Goal: Task Accomplishment & Management: Manage account settings

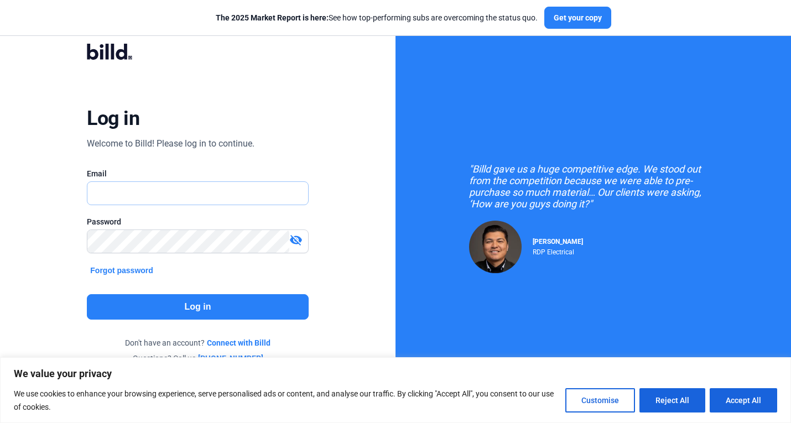
click at [203, 201] on input "text" at bounding box center [197, 193] width 220 height 23
type input "[PERSON_NAME][EMAIL_ADDRESS][DOMAIN_NAME]"
click at [233, 233] on div "Password visibility_off" at bounding box center [197, 240] width 221 height 48
click at [266, 300] on button "Log in" at bounding box center [197, 306] width 221 height 25
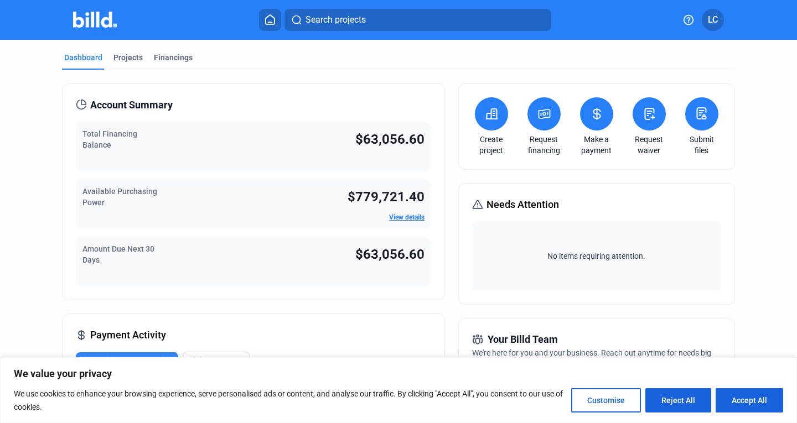
click at [597, 111] on icon at bounding box center [597, 113] width 14 height 13
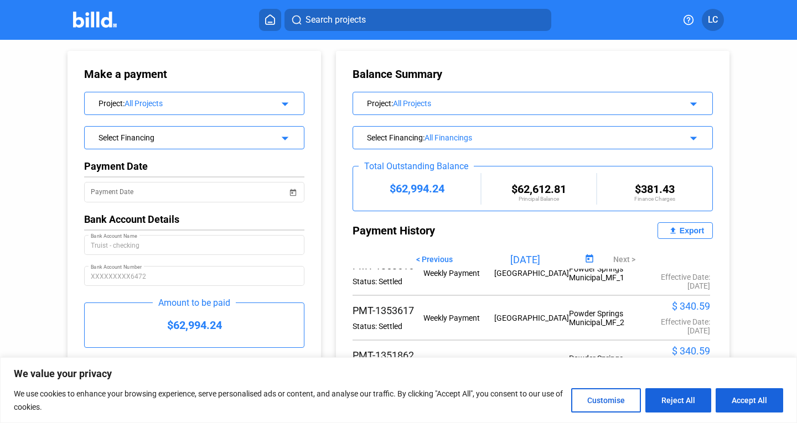
click at [252, 103] on div "All Projects" at bounding box center [197, 103] width 147 height 9
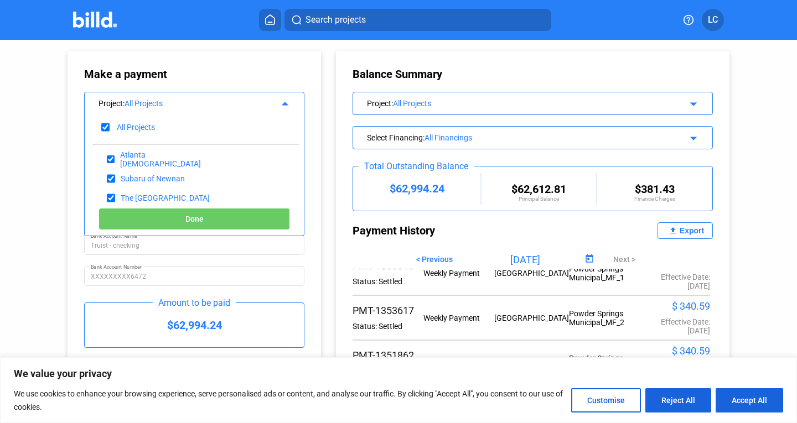
click at [252, 103] on div "All Projects" at bounding box center [197, 103] width 147 height 9
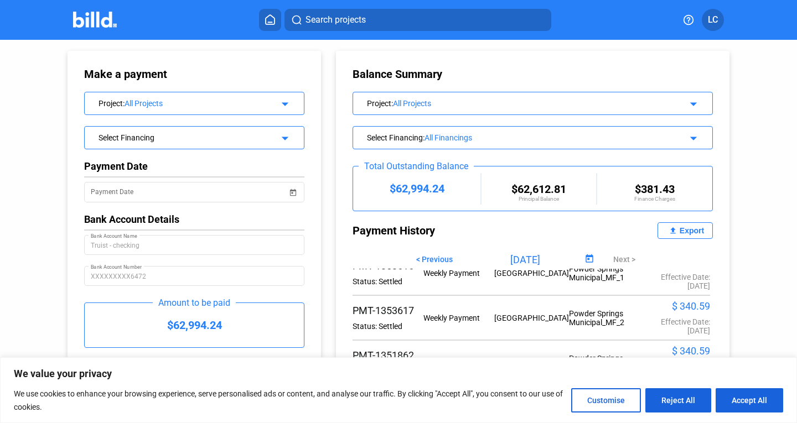
click at [252, 103] on div "All Projects" at bounding box center [197, 103] width 147 height 9
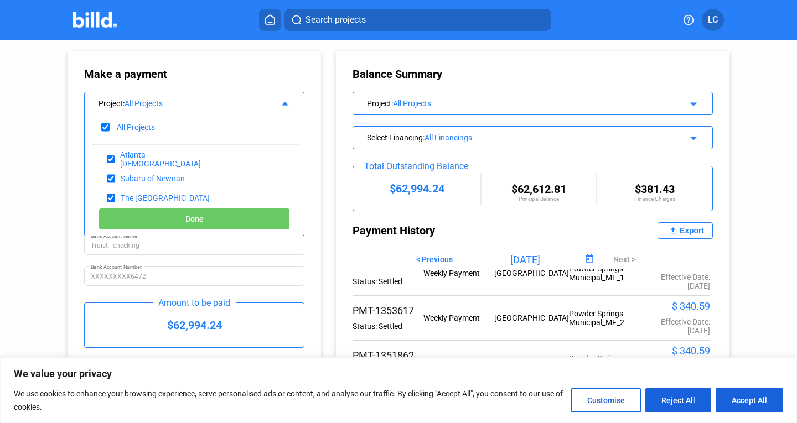
click at [484, 130] on div "Select Financing : All Financings arrow_drop_down" at bounding box center [532, 136] width 359 height 19
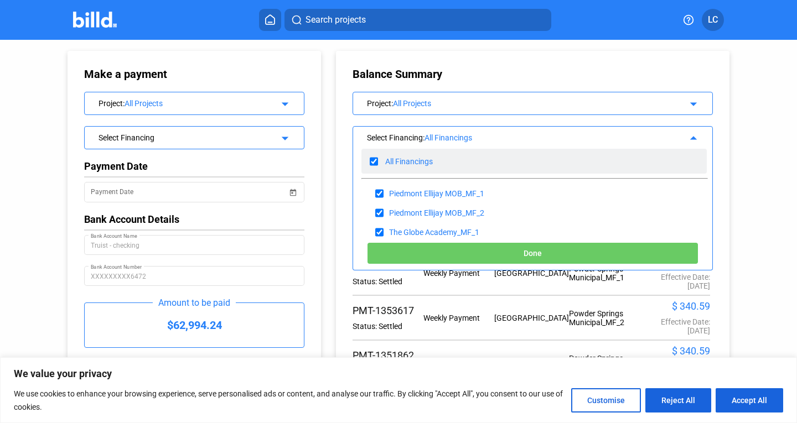
click at [370, 157] on input "checkbox" at bounding box center [374, 161] width 8 height 17
checkbox input "false"
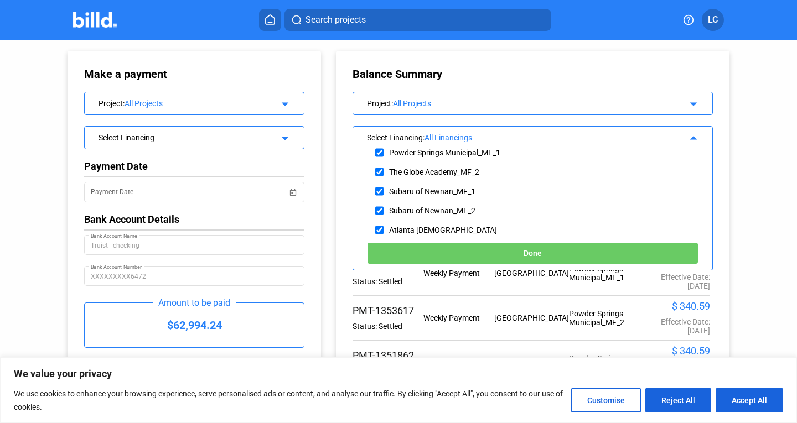
scroll to position [107, 0]
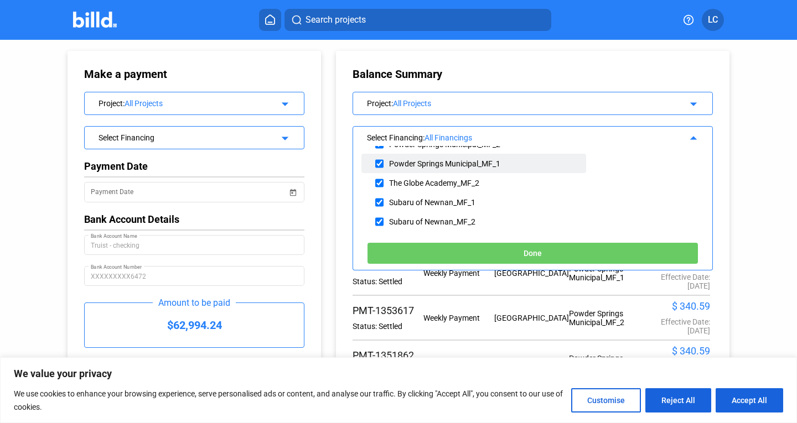
click at [376, 160] on input "checkbox" at bounding box center [379, 163] width 8 height 17
checkbox input "true"
click at [454, 251] on button "Done" at bounding box center [532, 253] width 331 height 22
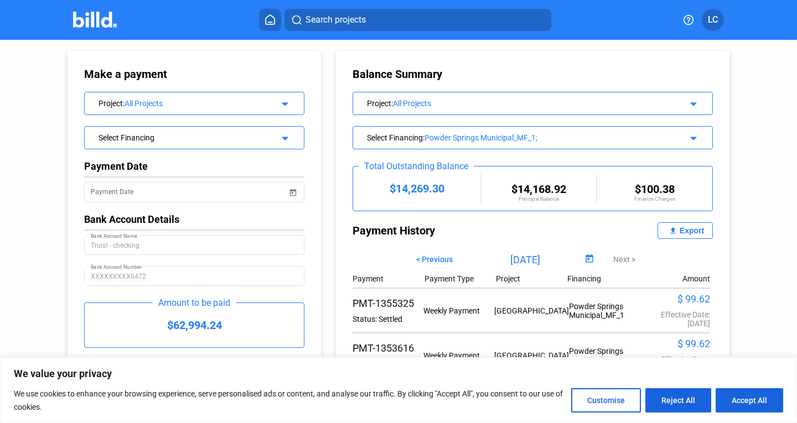
scroll to position [0, 0]
click at [492, 138] on div "Powder Springs Municipal_MF_1;" at bounding box center [544, 137] width 241 height 9
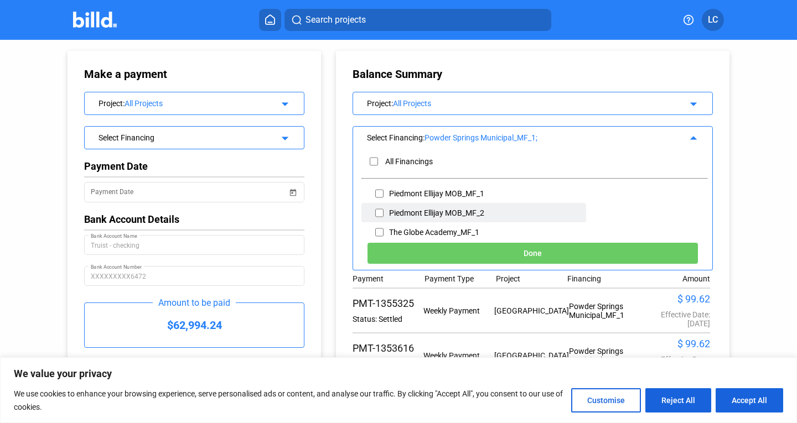
scroll to position [55, 0]
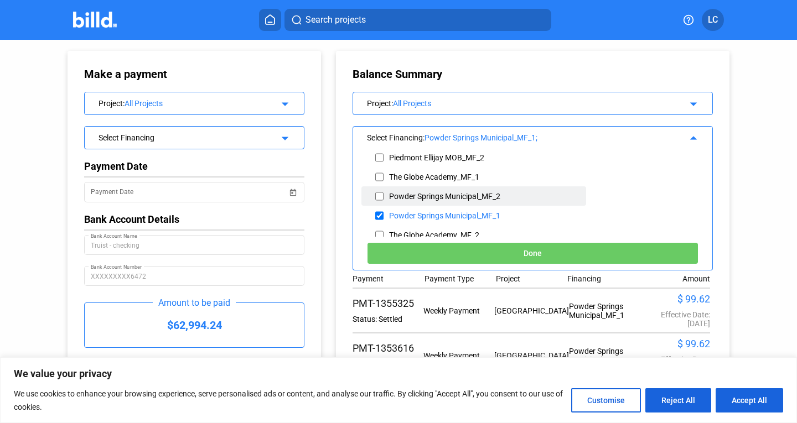
click at [379, 191] on input "checkbox" at bounding box center [379, 196] width 8 height 17
checkbox input "true"
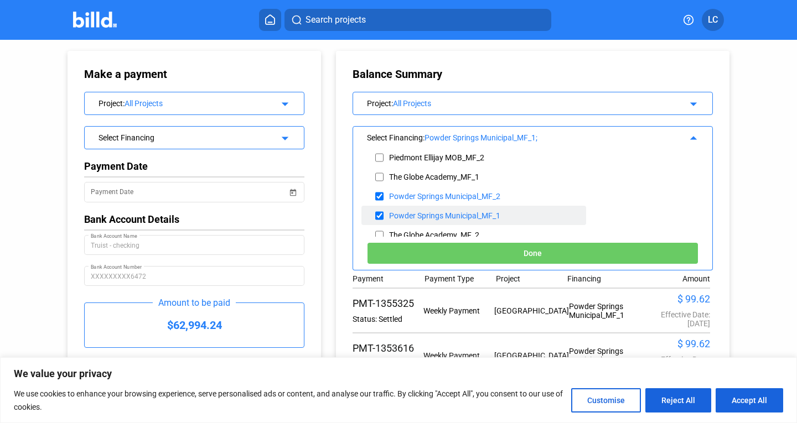
click at [381, 217] on input "checkbox" at bounding box center [379, 215] width 8 height 17
checkbox input "false"
click at [454, 253] on button "Done" at bounding box center [532, 253] width 331 height 22
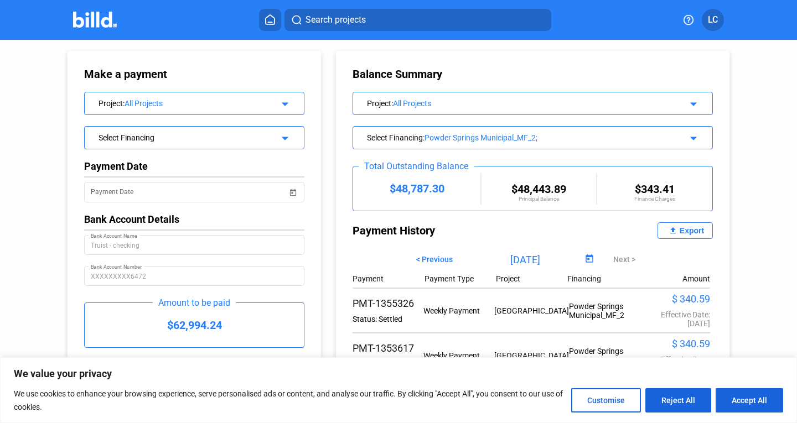
drag, startPoint x: 766, startPoint y: 401, endPoint x: 647, endPoint y: 358, distance: 126.0
click at [766, 401] on button "Accept All" at bounding box center [748, 400] width 67 height 24
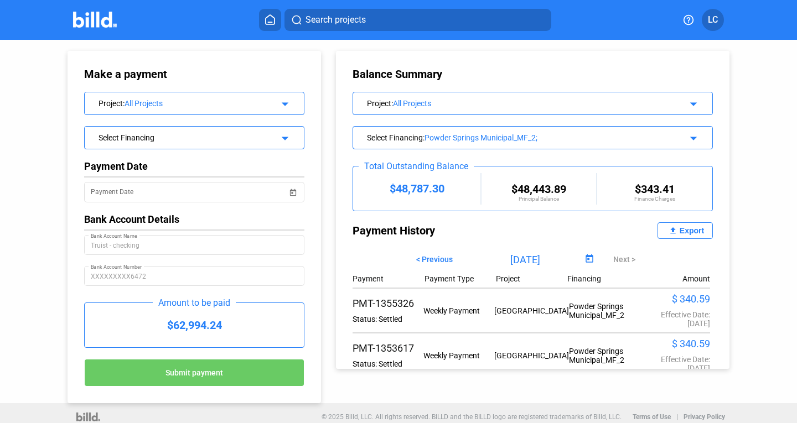
scroll to position [0, 0]
click at [100, 16] on img at bounding box center [95, 20] width 44 height 16
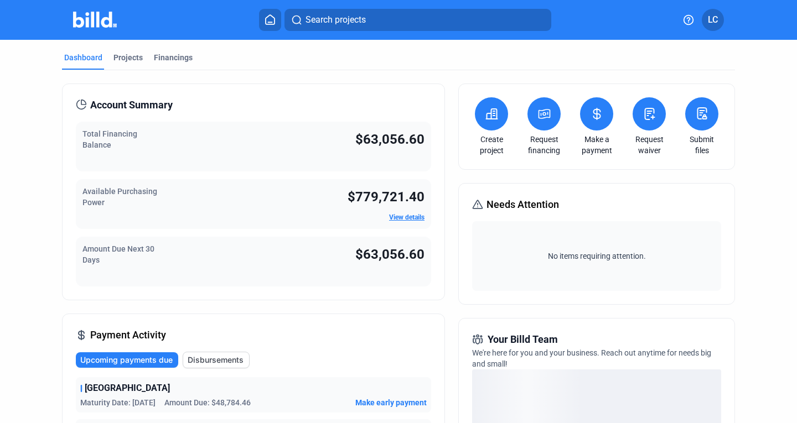
click at [131, 153] on div "Total Financing Balance" at bounding box center [132, 146] width 100 height 37
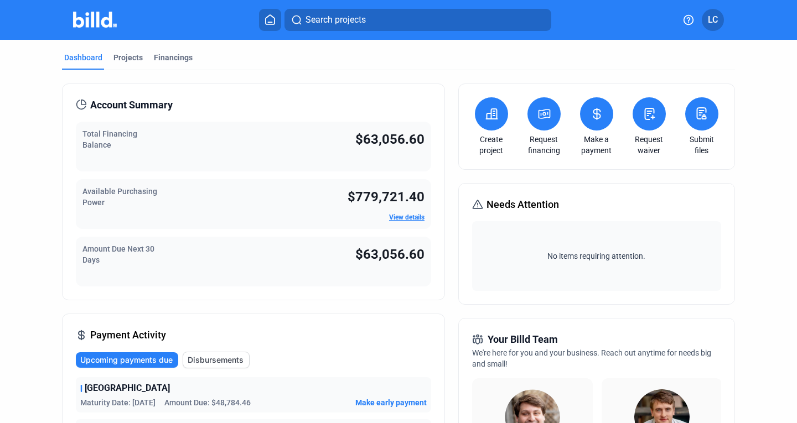
click at [591, 117] on icon at bounding box center [597, 113] width 14 height 13
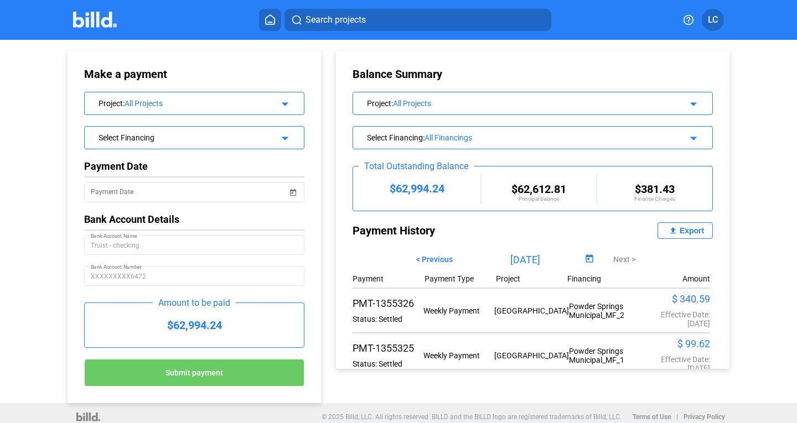
click at [561, 41] on div "Balance Summary Project : All Projects arrow_drop_down Select Financing : All F…" at bounding box center [541, 204] width 430 height 329
